Goal: Information Seeking & Learning: Learn about a topic

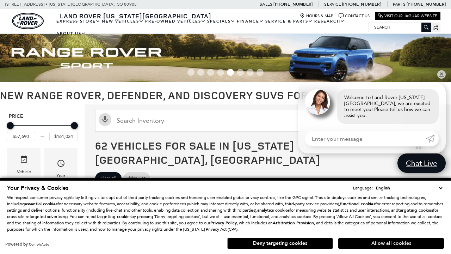
click at [391, 243] on button "Allow all cookies" at bounding box center [391, 243] width 106 height 11
